Goal: Task Accomplishment & Management: Manage account settings

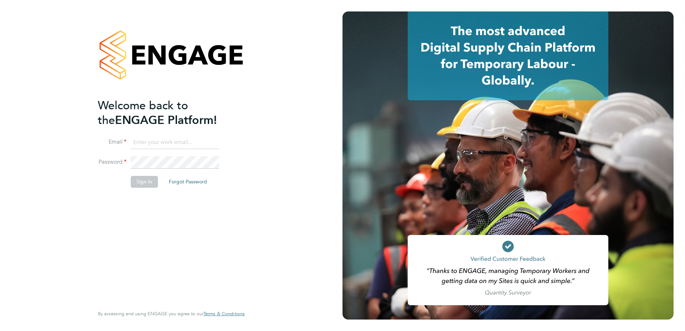
click at [176, 140] on input at bounding box center [175, 142] width 89 height 13
click at [157, 143] on input "st" at bounding box center [175, 142] width 89 height 13
type input "[PERSON_NAME][EMAIL_ADDRESS][PERSON_NAME][DOMAIN_NAME]"
click at [150, 180] on button "Sign In" at bounding box center [144, 181] width 27 height 11
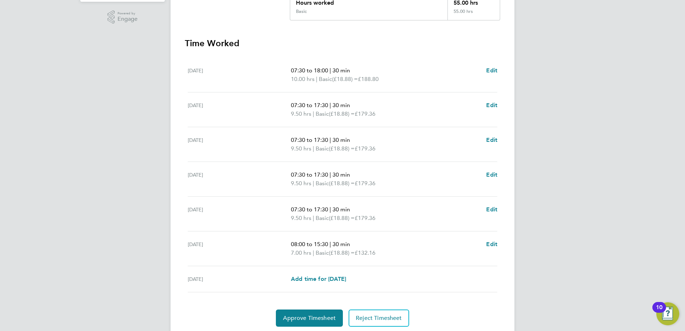
scroll to position [179, 0]
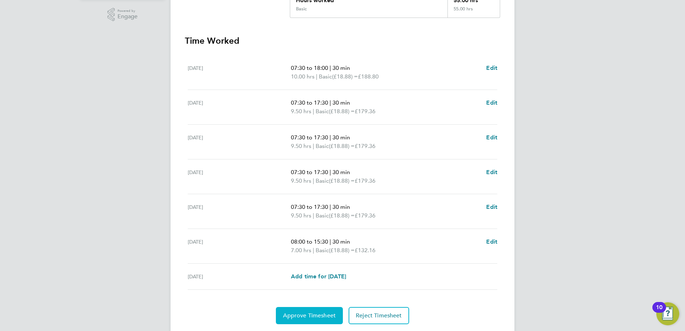
click at [305, 315] on span "Approve Timesheet" at bounding box center [309, 315] width 53 height 7
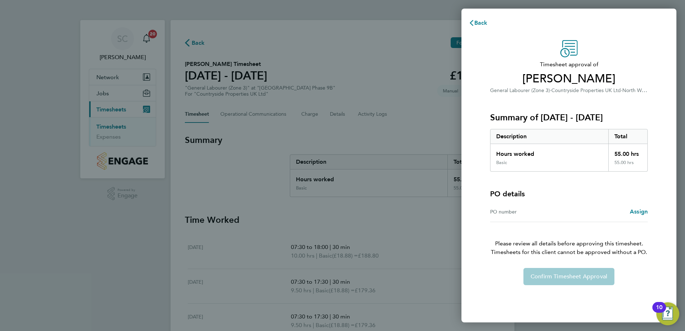
click at [579, 278] on div "Confirm Timesheet Approval" at bounding box center [569, 276] width 175 height 17
click at [474, 24] on span "Back" at bounding box center [480, 22] width 13 height 7
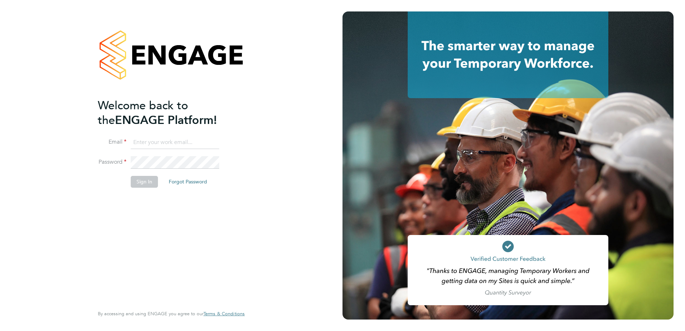
drag, startPoint x: 170, startPoint y: 132, endPoint x: 169, endPoint y: 138, distance: 5.8
click at [169, 138] on ng-template "Welcome back to the ENGAGE Platform! Email Password Sign In Forgot Password" at bounding box center [168, 146] width 140 height 97
click at [164, 142] on input at bounding box center [175, 142] width 89 height 13
type input "stephen.chapman@vistry.co.uk"
click at [149, 181] on button "Sign In" at bounding box center [144, 181] width 27 height 11
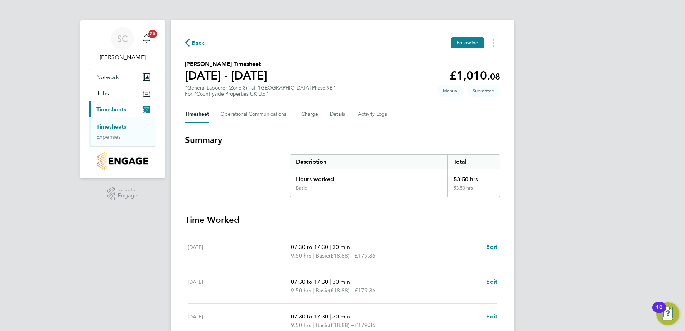
scroll to position [201, 0]
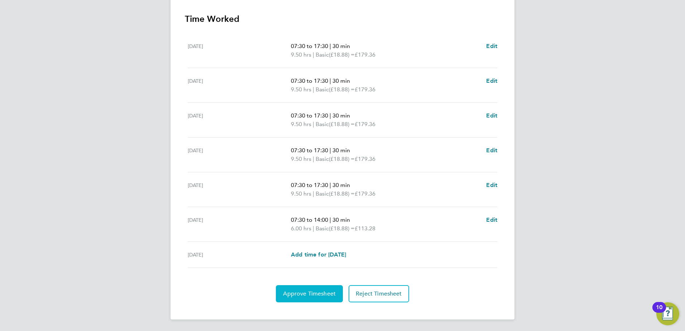
click at [297, 296] on span "Approve Timesheet" at bounding box center [309, 293] width 53 height 7
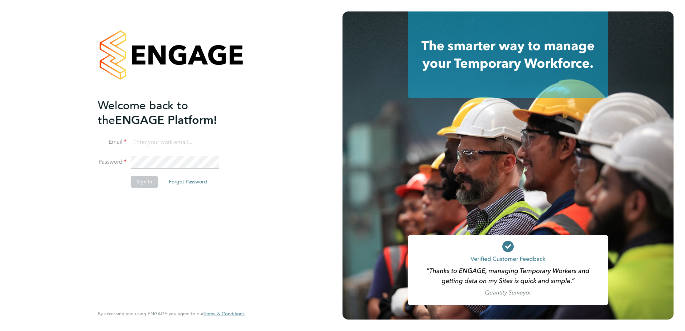
click at [162, 139] on input at bounding box center [175, 142] width 89 height 13
type input "[PERSON_NAME][EMAIL_ADDRESS][PERSON_NAME][DOMAIN_NAME]"
click at [148, 183] on button "Sign In" at bounding box center [144, 181] width 27 height 11
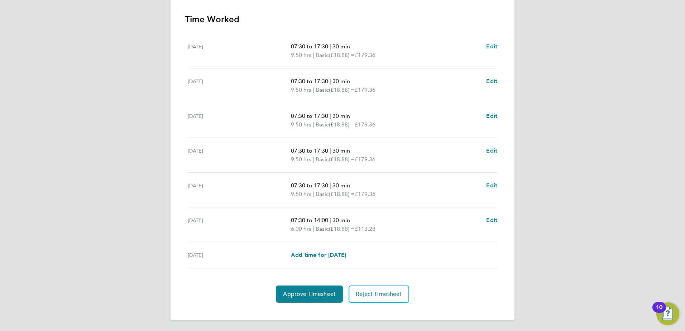
scroll to position [201, 0]
click at [337, 295] on button "Approve Timesheet" at bounding box center [309, 293] width 67 height 17
